Goal: Task Accomplishment & Management: Use online tool/utility

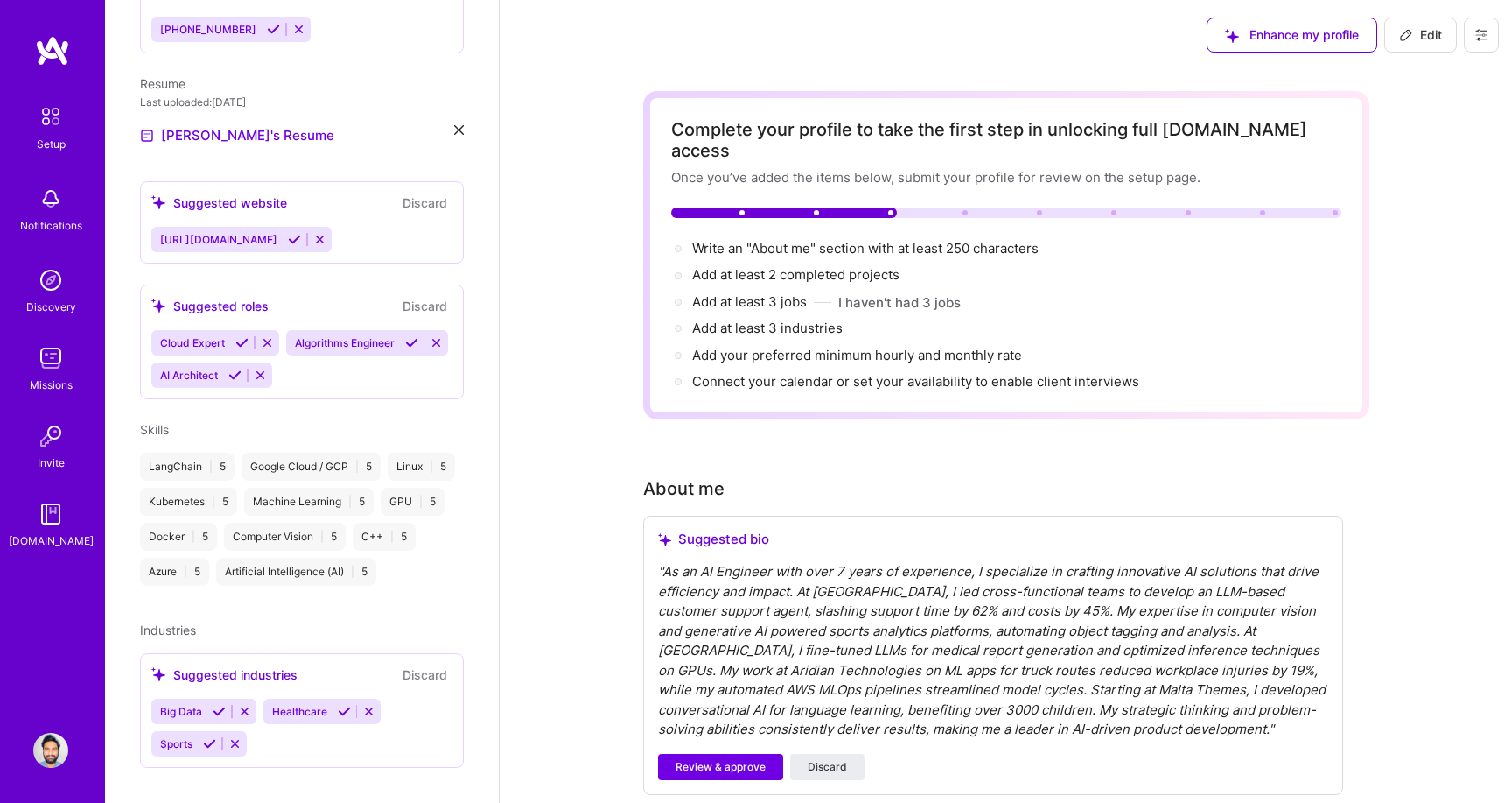
click at [54, 361] on img at bounding box center [51, 358] width 35 height 35
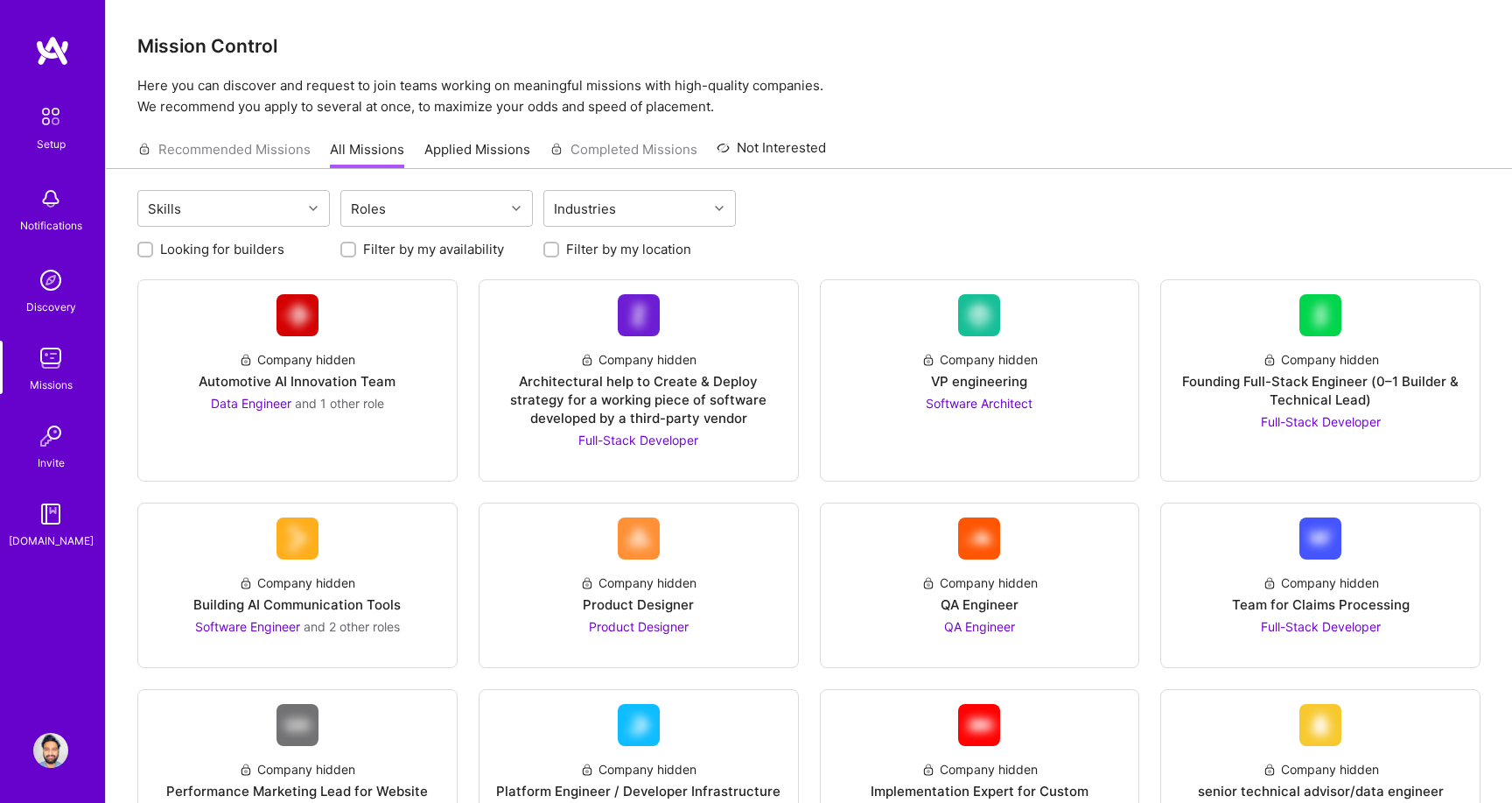
click at [461, 144] on link "Applied Missions" at bounding box center [477, 154] width 106 height 29
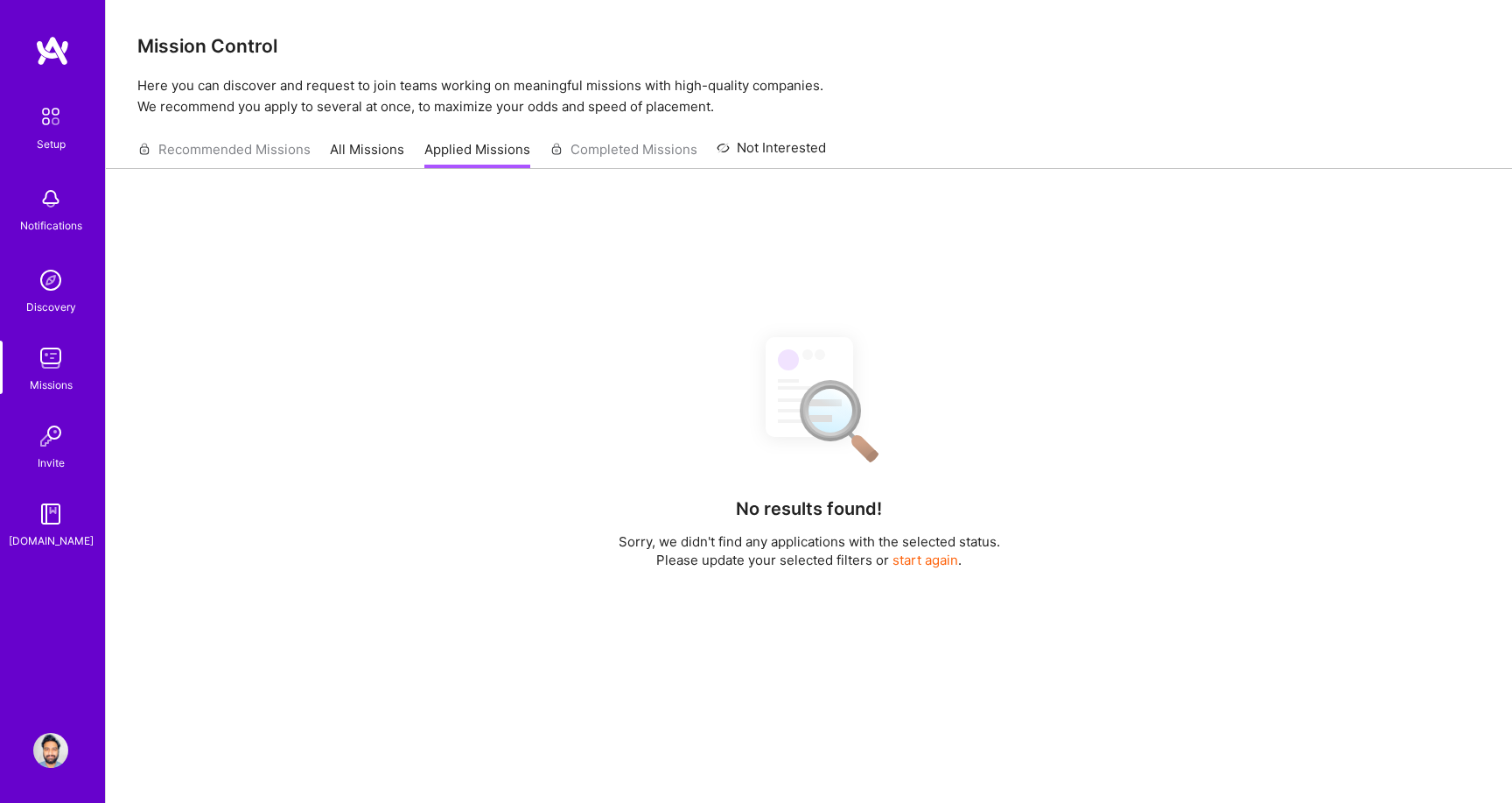
click at [369, 150] on link "All Missions" at bounding box center [367, 154] width 75 height 29
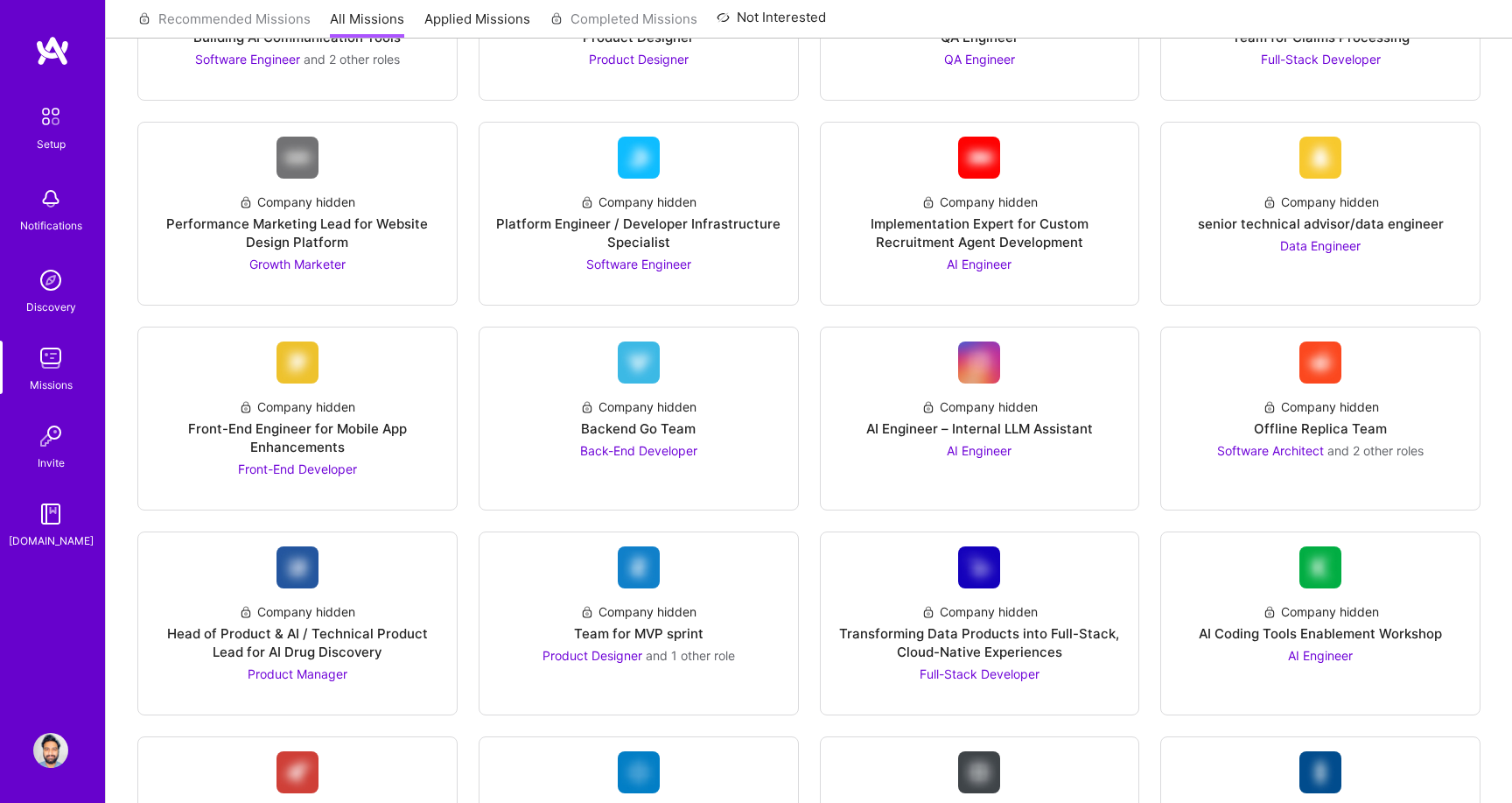
scroll to position [572, 0]
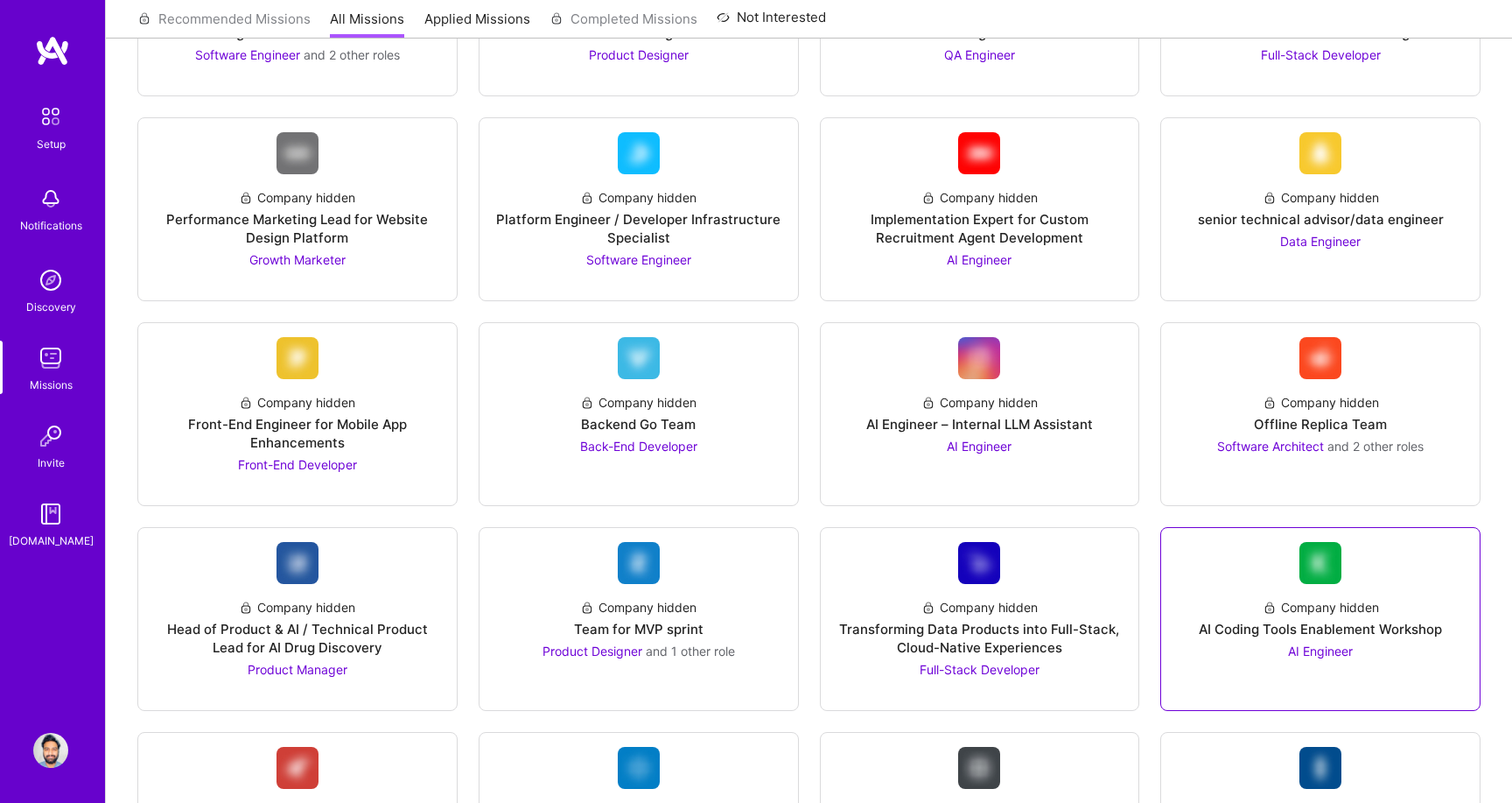
click at [1321, 647] on span "AI Engineer" at bounding box center [1321, 650] width 65 height 15
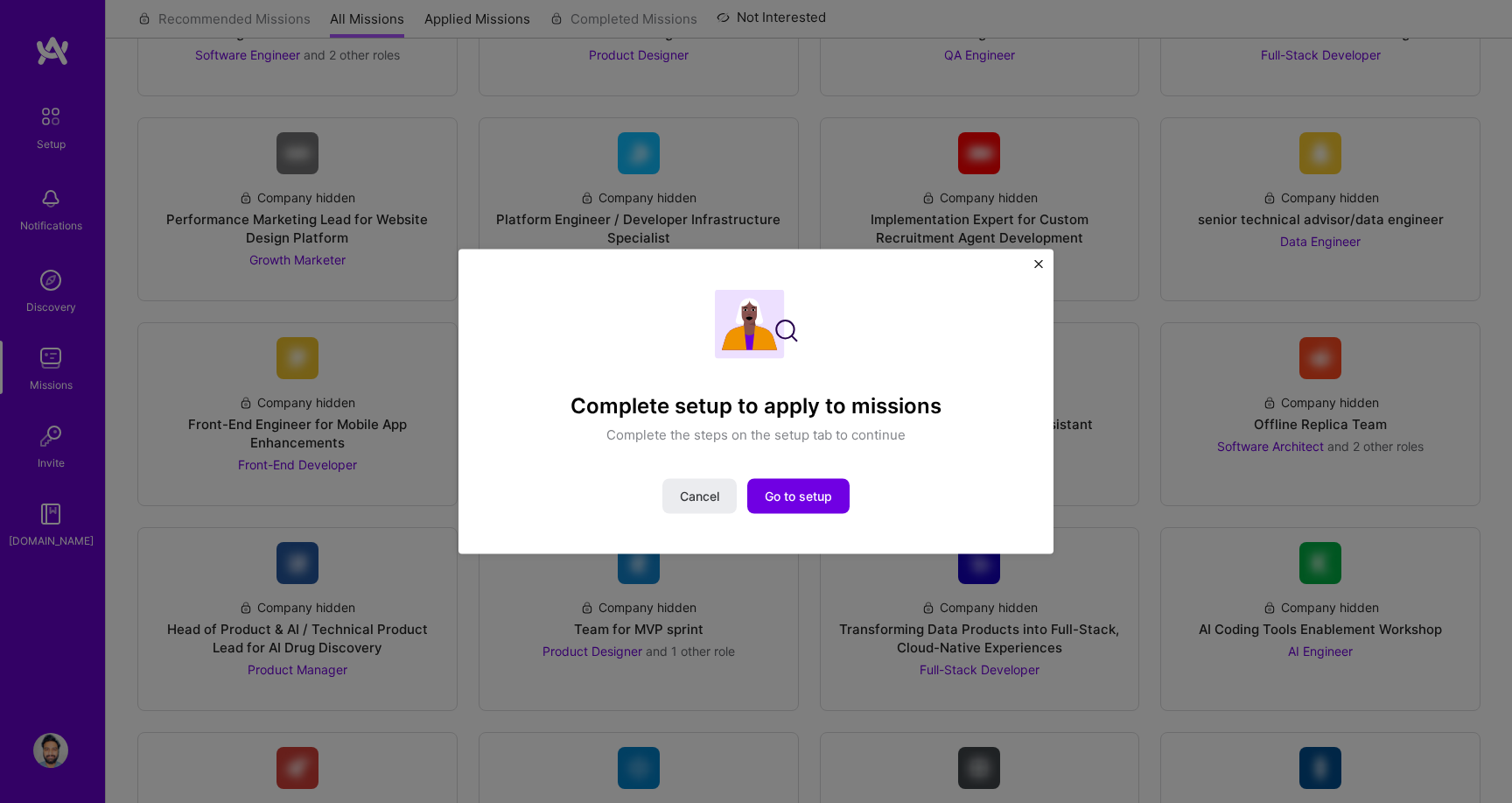
click at [1036, 265] on img "Close" at bounding box center [1039, 263] width 9 height 9
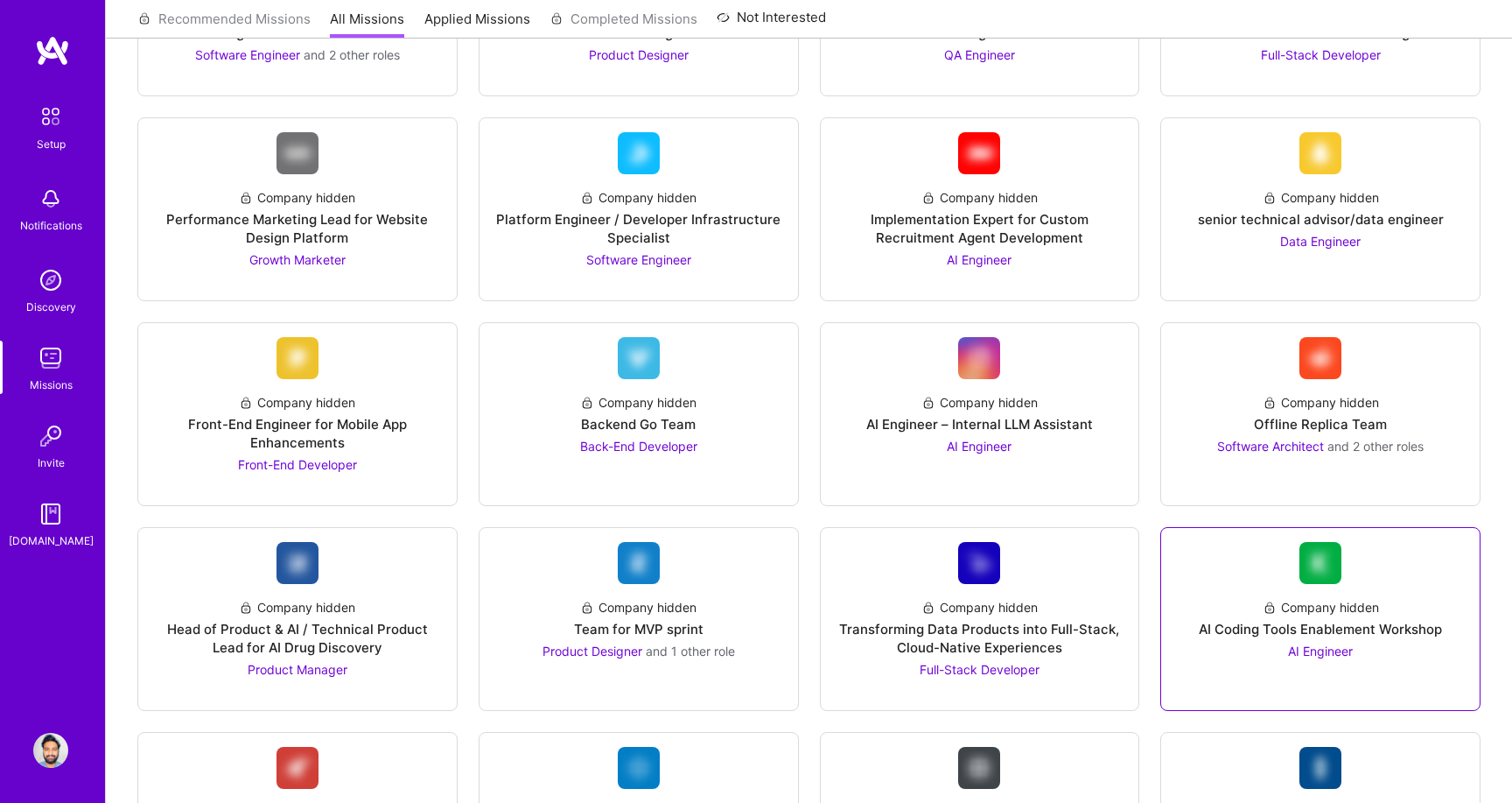
click at [1331, 618] on div "Company hidden AI Coding Tools Enablement Workshop AI Engineer" at bounding box center [1320, 621] width 290 height 76
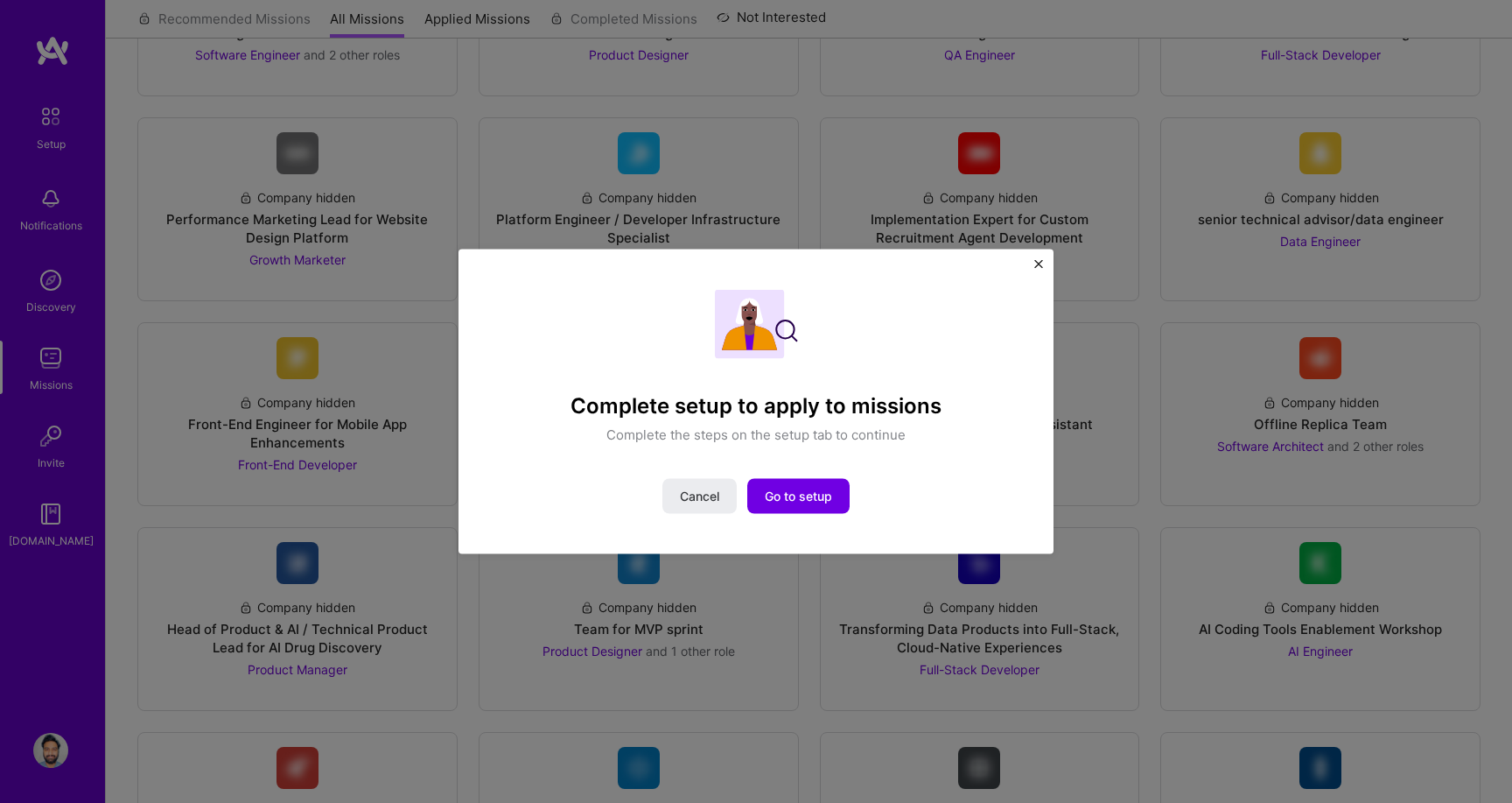
click at [1039, 263] on img "Close" at bounding box center [1039, 263] width 9 height 9
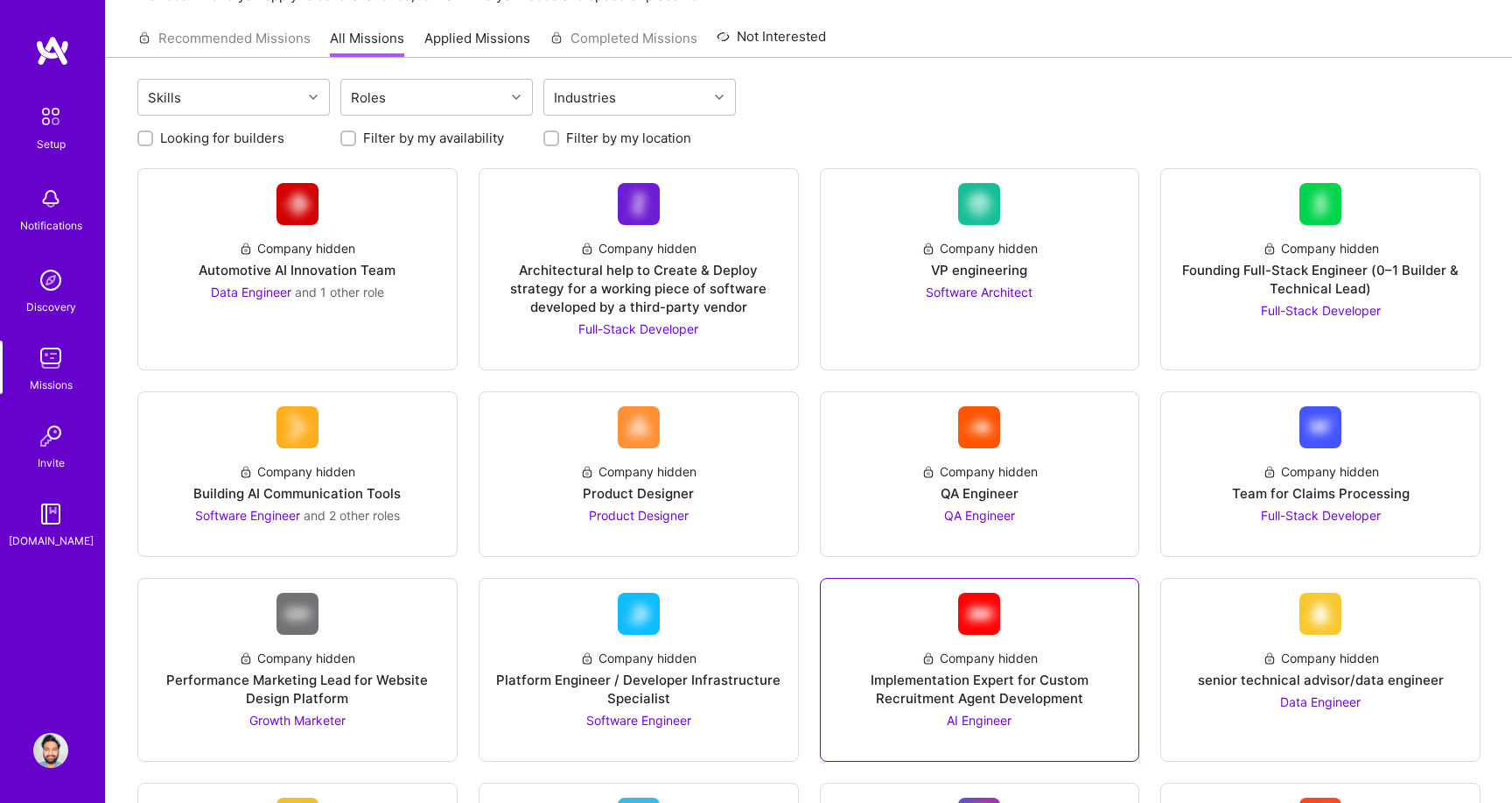
scroll to position [0, 0]
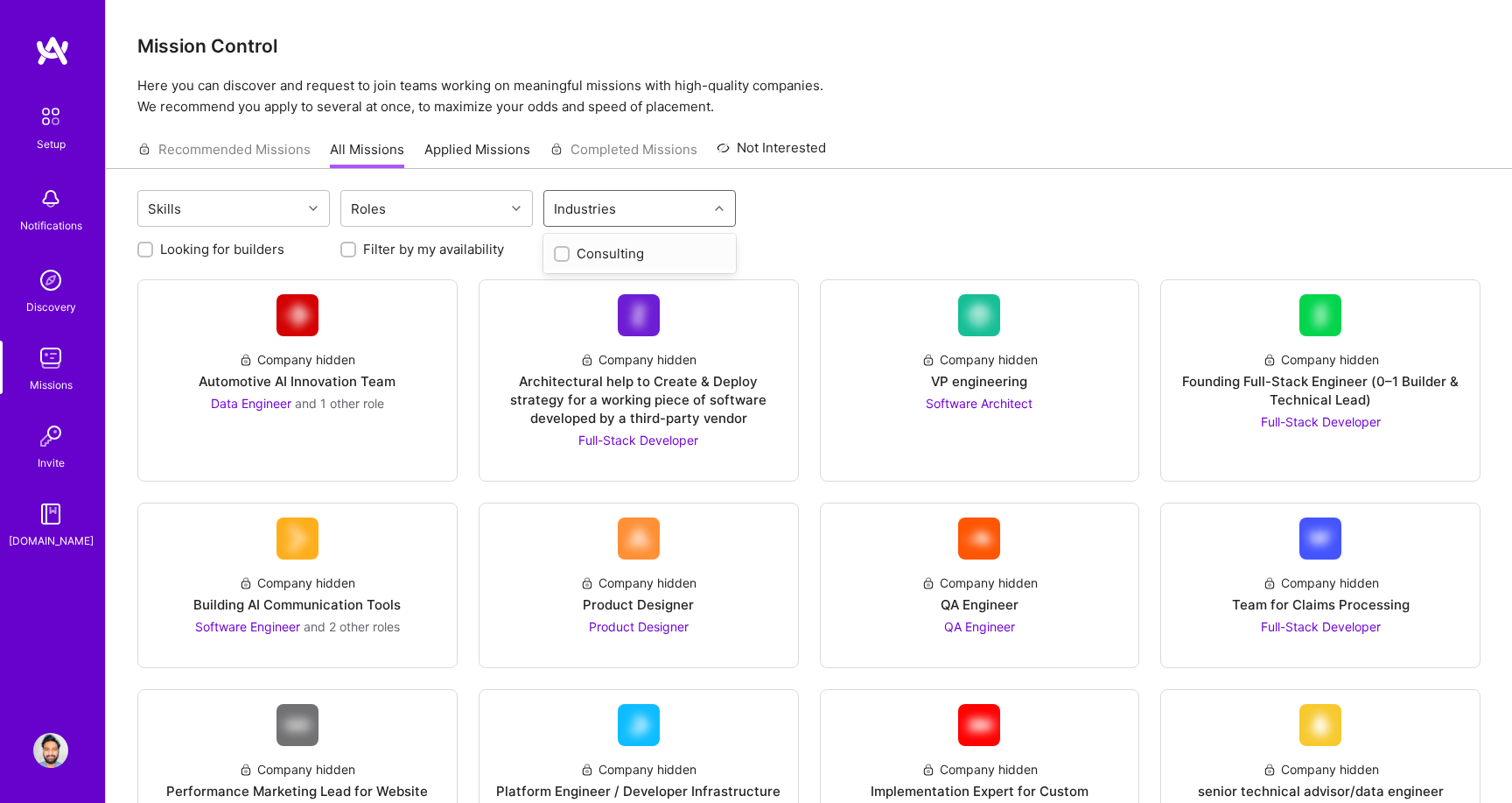
click at [712, 206] on div at bounding box center [722, 208] width 28 height 23
click at [1082, 190] on div "Skills Roles option Consulting focused, 1 of 1. 1 result available. Use Up and …" at bounding box center [810, 211] width 1344 height 41
